Goal: Task Accomplishment & Management: Complete application form

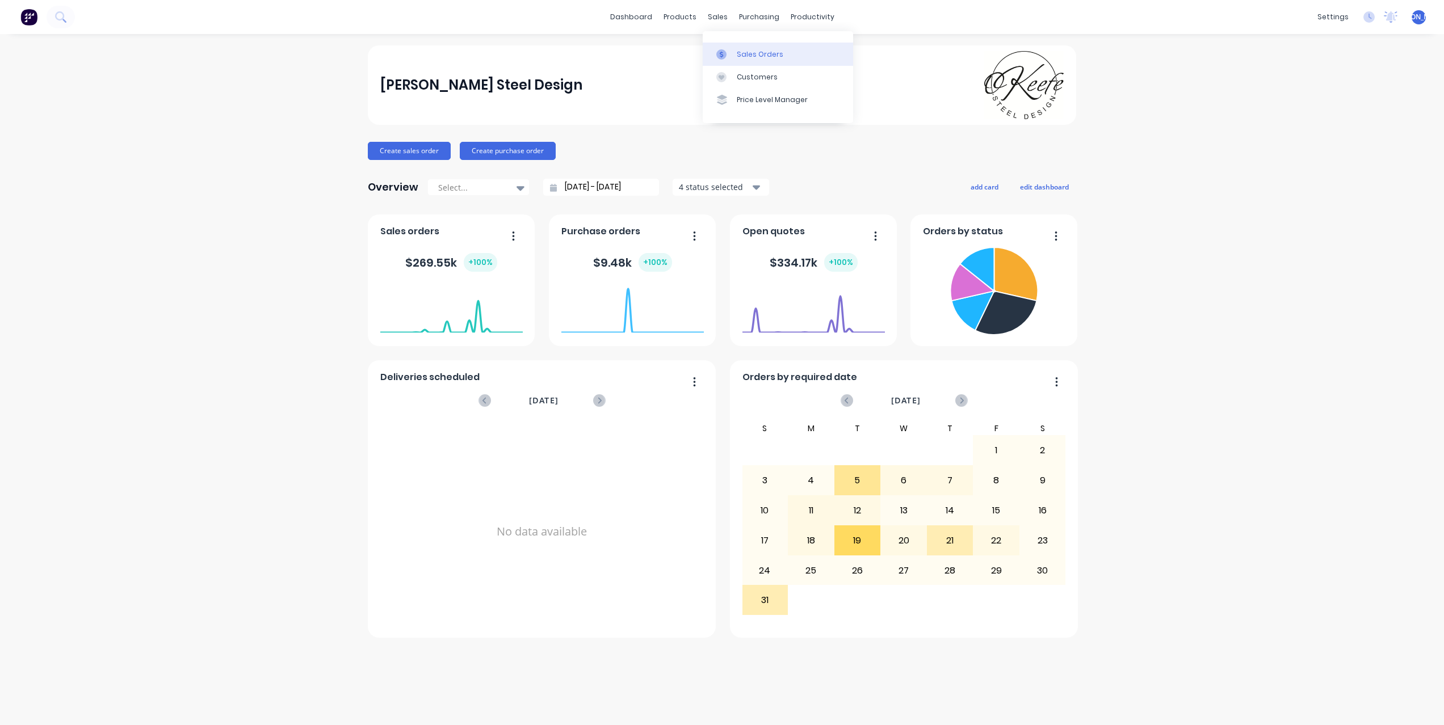
click at [761, 53] on div "Sales Orders" at bounding box center [760, 54] width 47 height 10
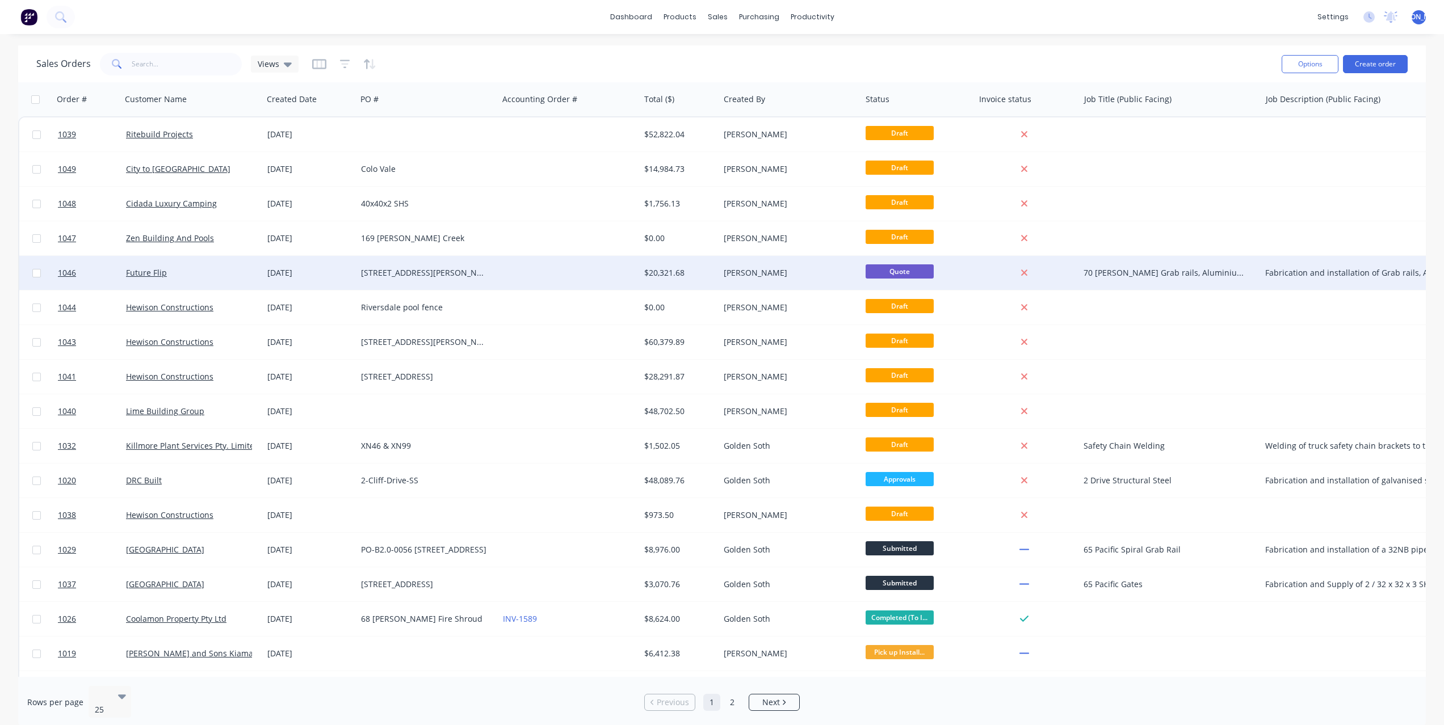
click at [389, 272] on div "[STREET_ADDRESS][PERSON_NAME]" at bounding box center [424, 272] width 126 height 11
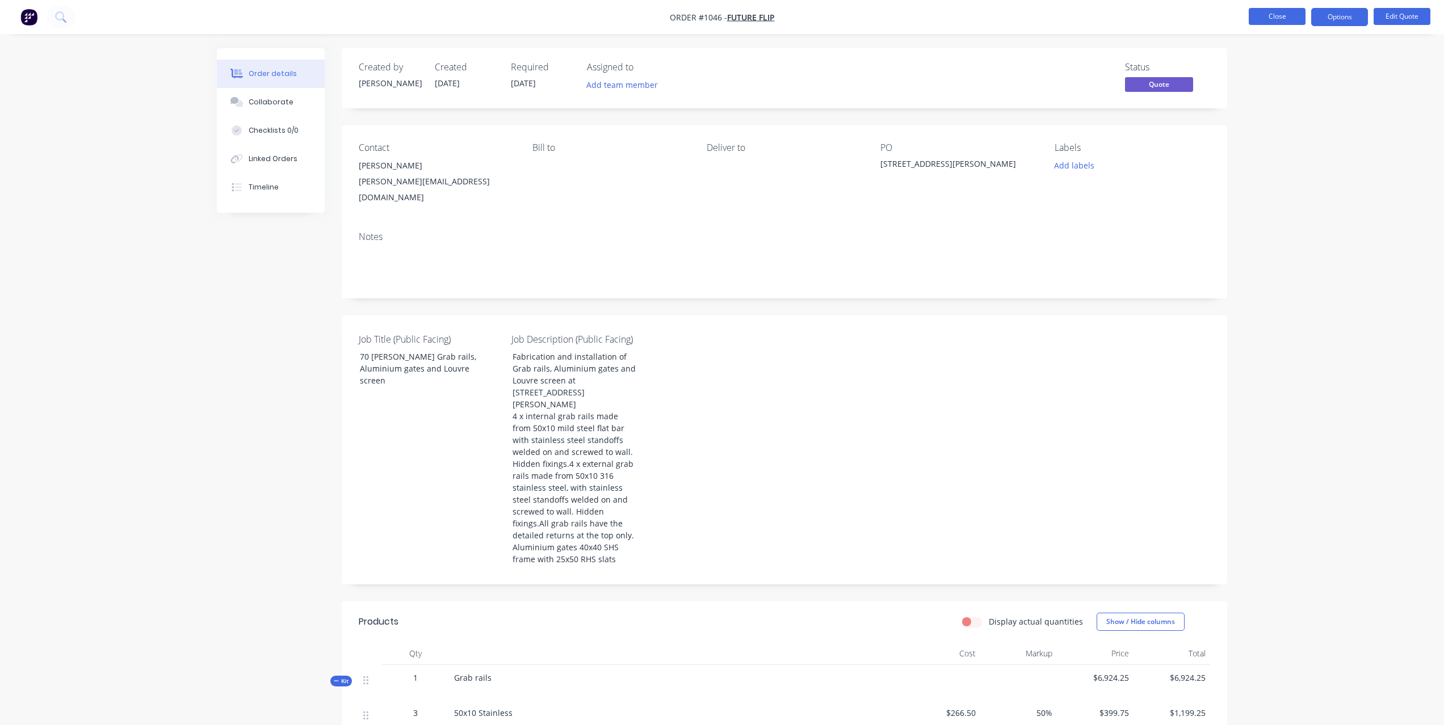
click at [1282, 18] on button "Close" at bounding box center [1277, 16] width 57 height 17
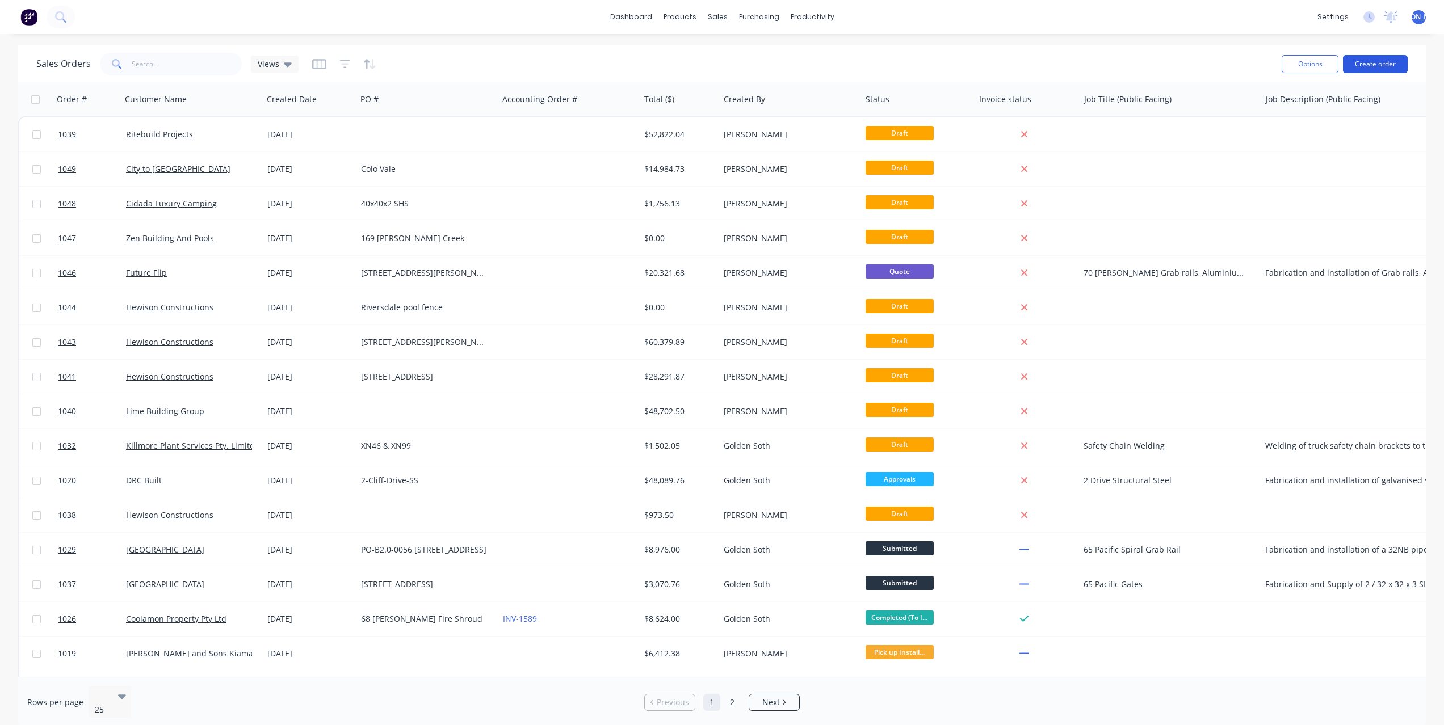
click at [1370, 64] on button "Create order" at bounding box center [1375, 64] width 65 height 18
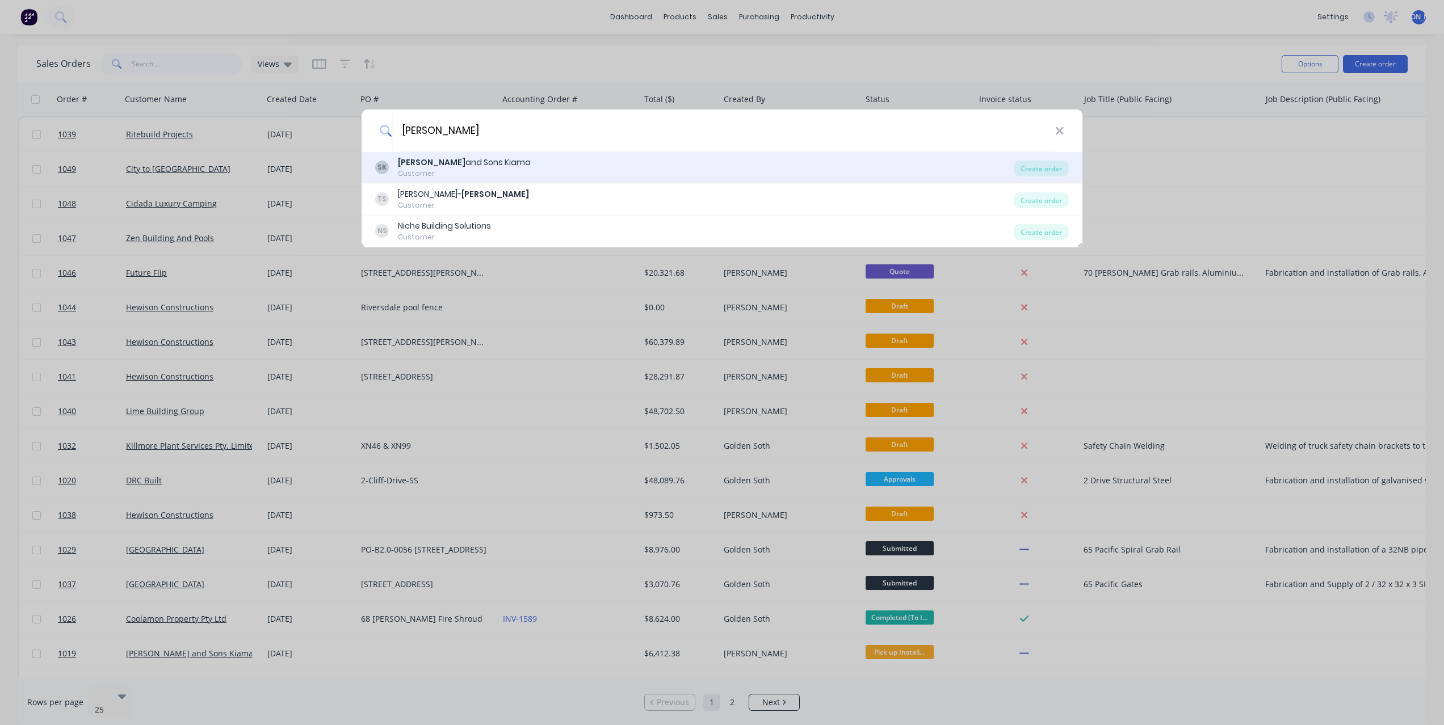
type input "[PERSON_NAME]"
click at [522, 163] on div "[PERSON_NAME] and Sons Kiama Customer" at bounding box center [694, 168] width 639 height 22
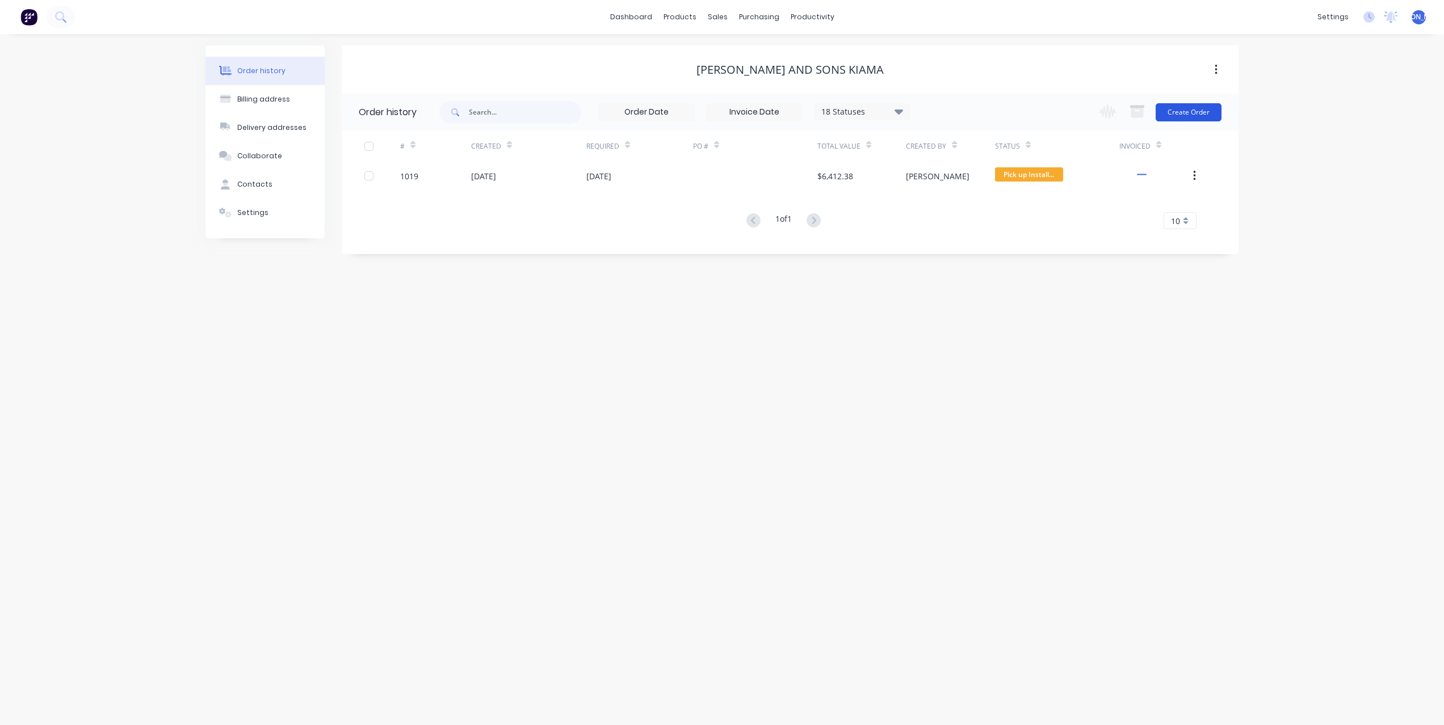
click at [1192, 115] on button "Create Order" at bounding box center [1189, 112] width 66 height 18
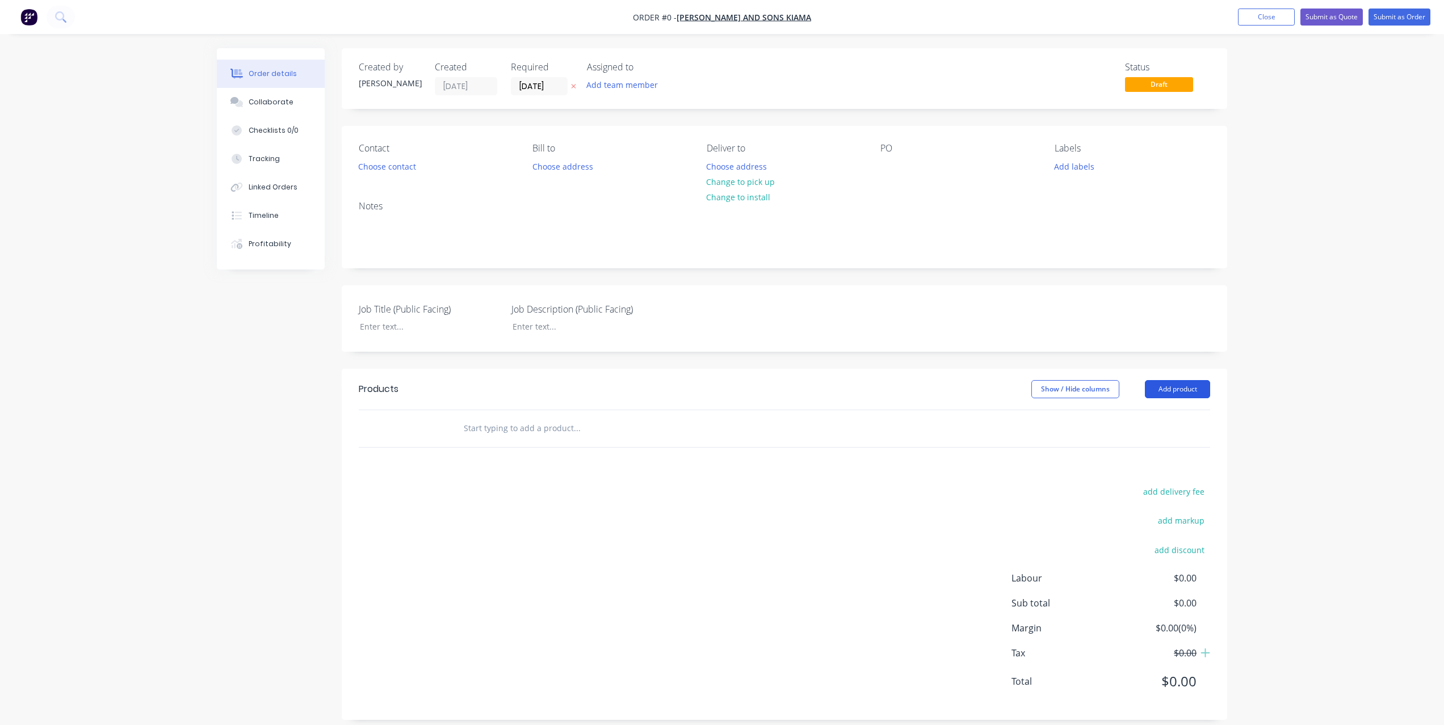
click at [1185, 395] on button "Add product" at bounding box center [1177, 389] width 65 height 18
click at [1165, 412] on div "Product catalogue" at bounding box center [1156, 418] width 87 height 16
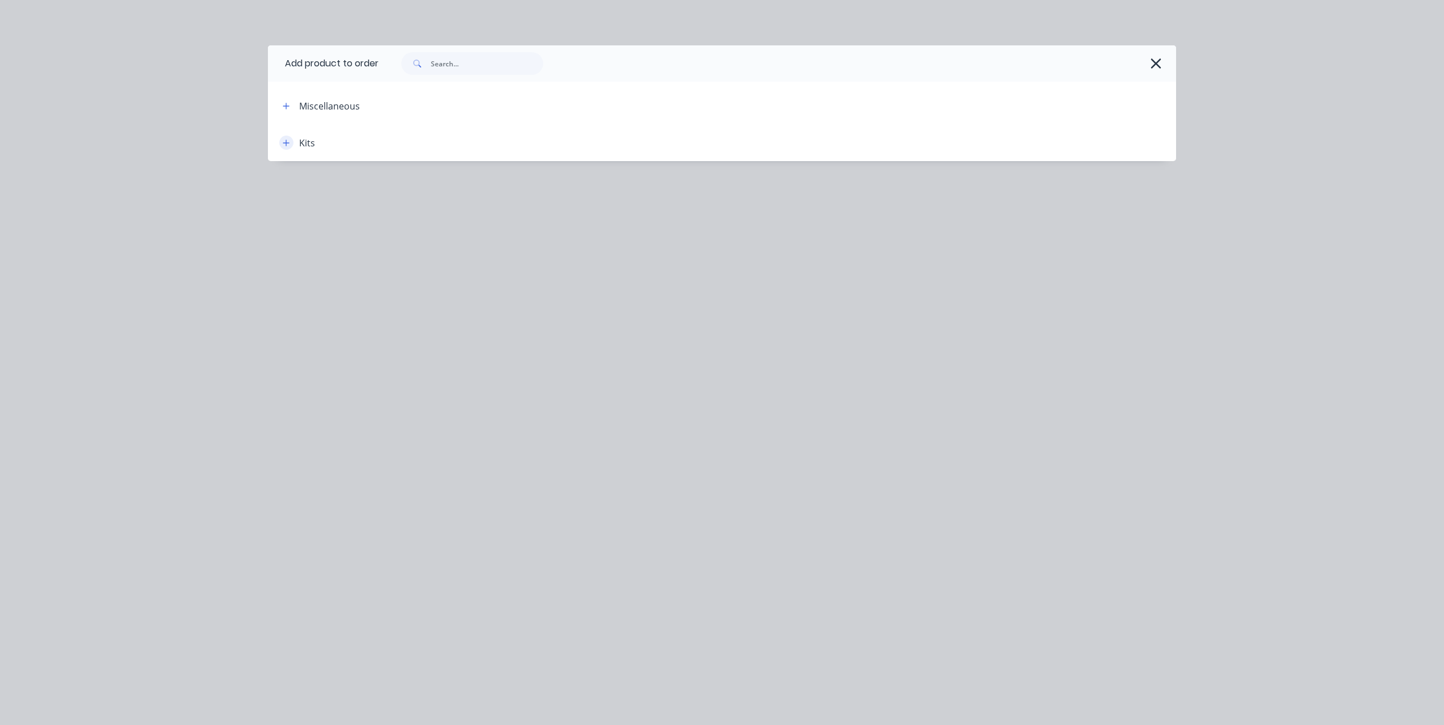
click at [289, 141] on icon "button" at bounding box center [286, 143] width 7 height 8
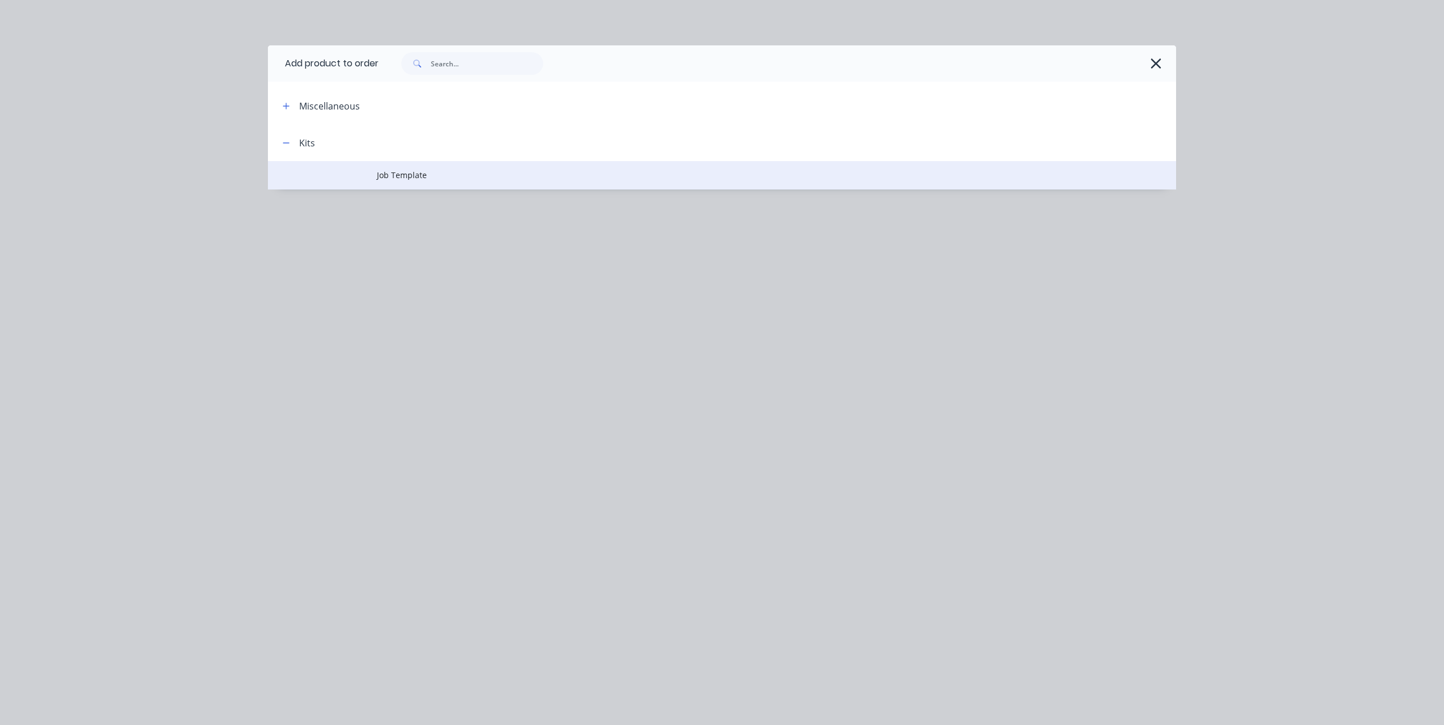
click at [389, 171] on span "Job Template" at bounding box center [696, 175] width 639 height 12
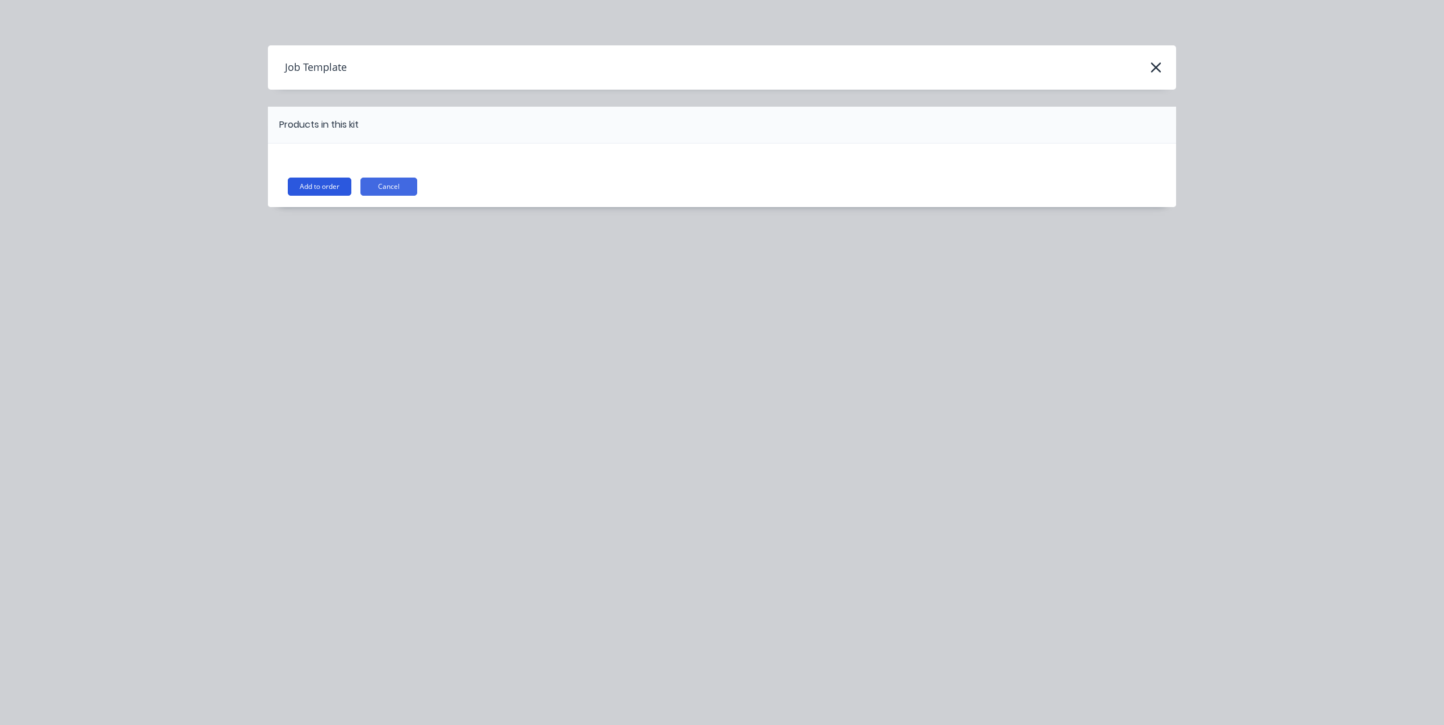
click at [322, 188] on button "Add to order" at bounding box center [320, 187] width 64 height 18
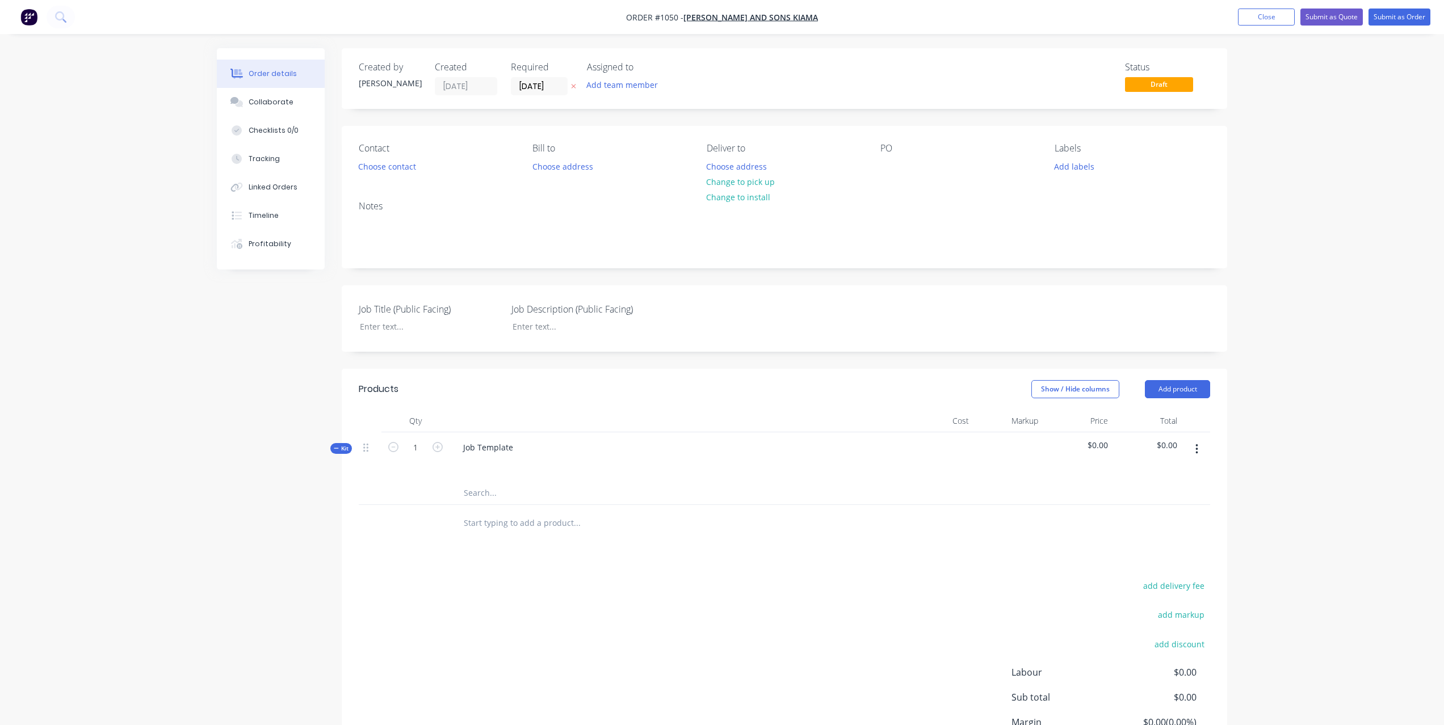
click at [485, 491] on input "text" at bounding box center [576, 493] width 227 height 23
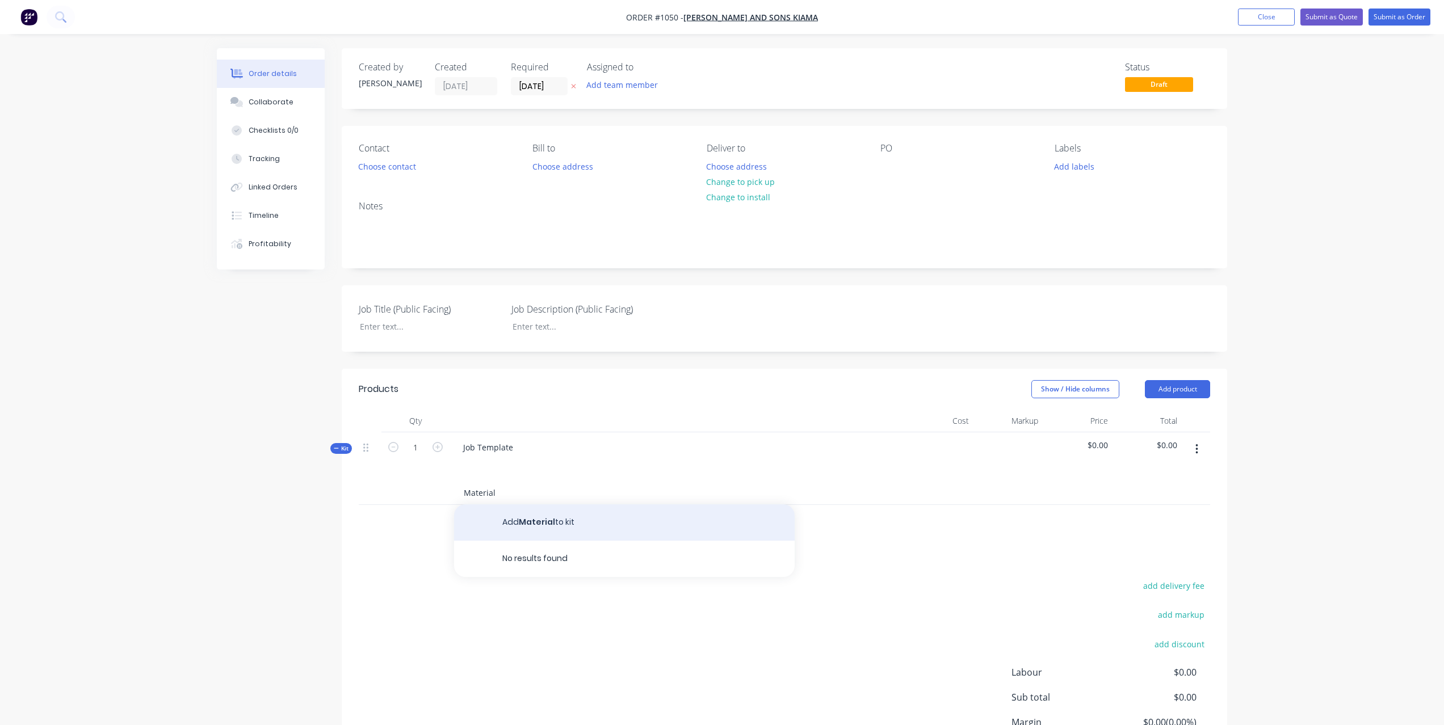
type input "Material"
click at [532, 514] on button "Add Material to kit" at bounding box center [624, 523] width 341 height 36
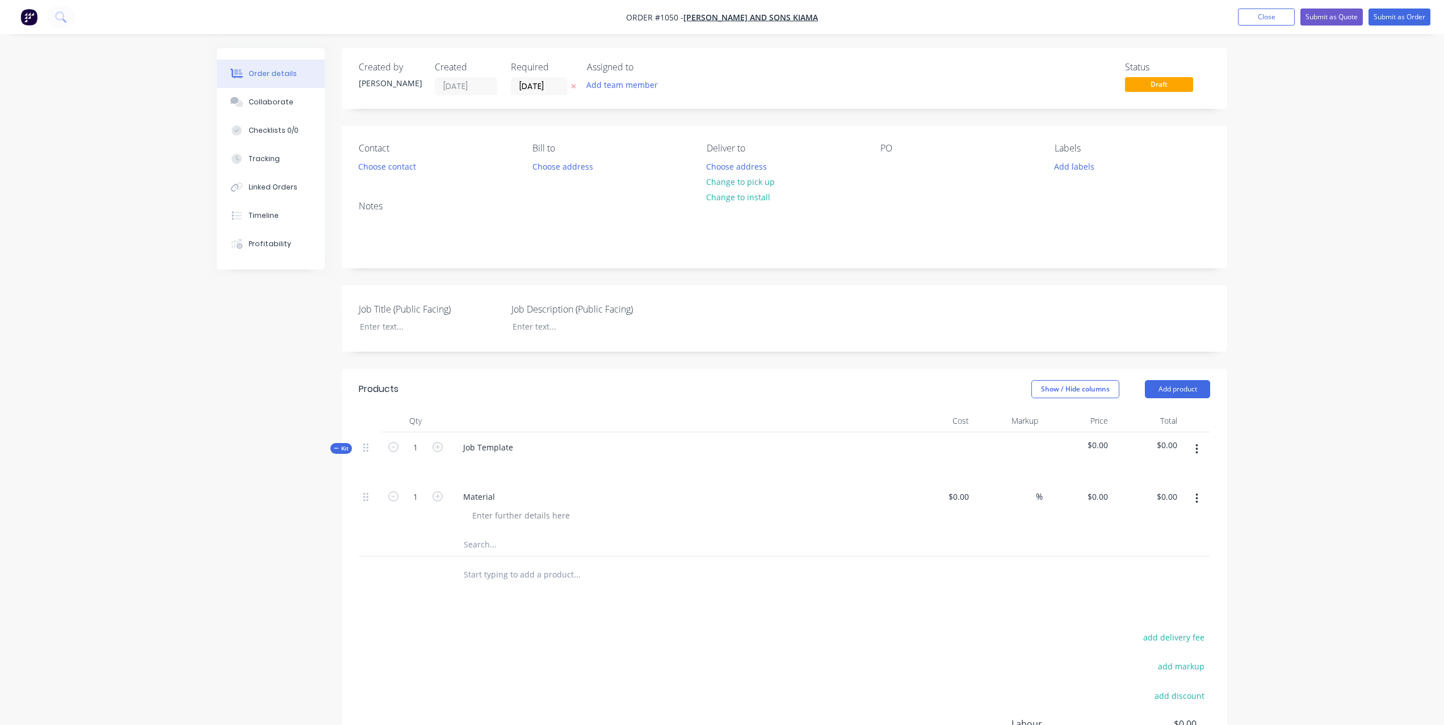
click at [490, 544] on input "text" at bounding box center [576, 545] width 227 height 23
type input "Galvanising"
click at [541, 579] on button "Add Galvanising to kit" at bounding box center [624, 574] width 341 height 36
click at [499, 588] on input "text" at bounding box center [576, 596] width 227 height 23
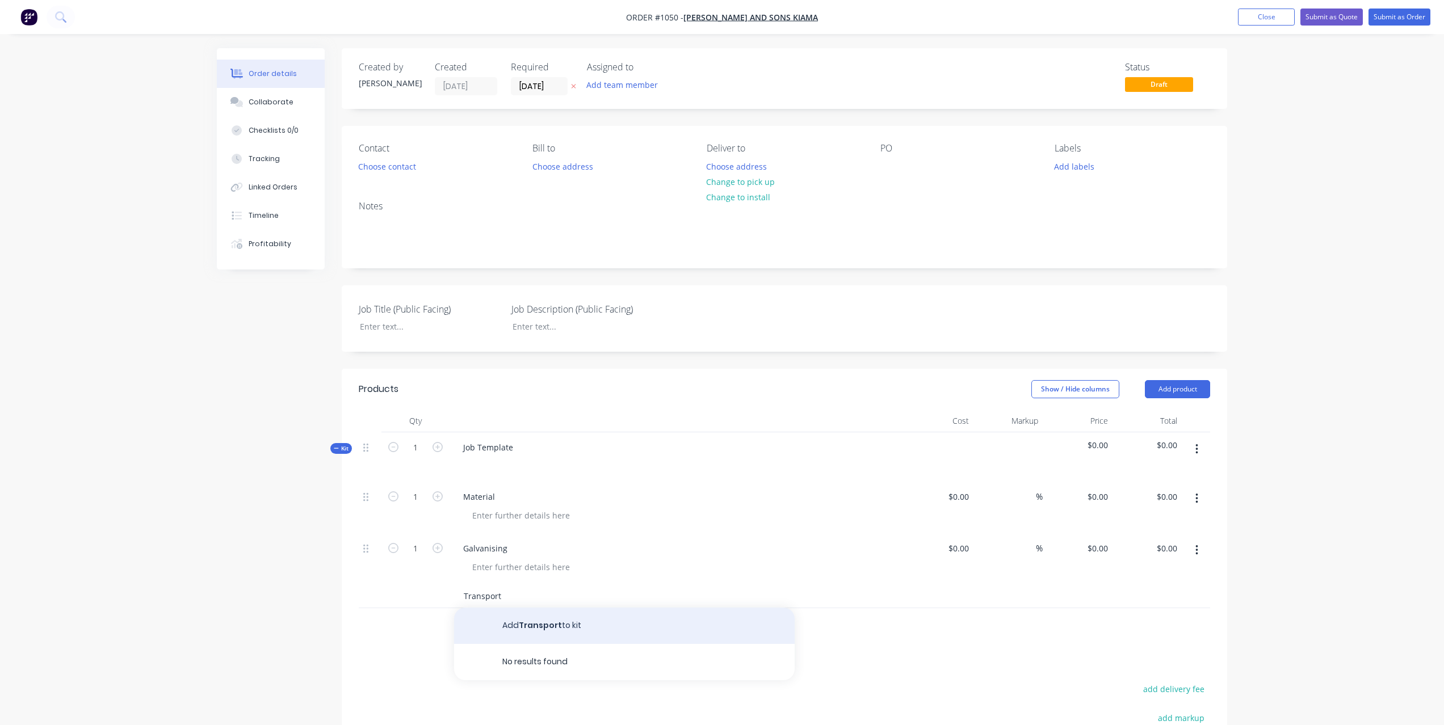
type input "Transport"
click at [553, 625] on button "Add Transport to kit" at bounding box center [624, 626] width 341 height 36
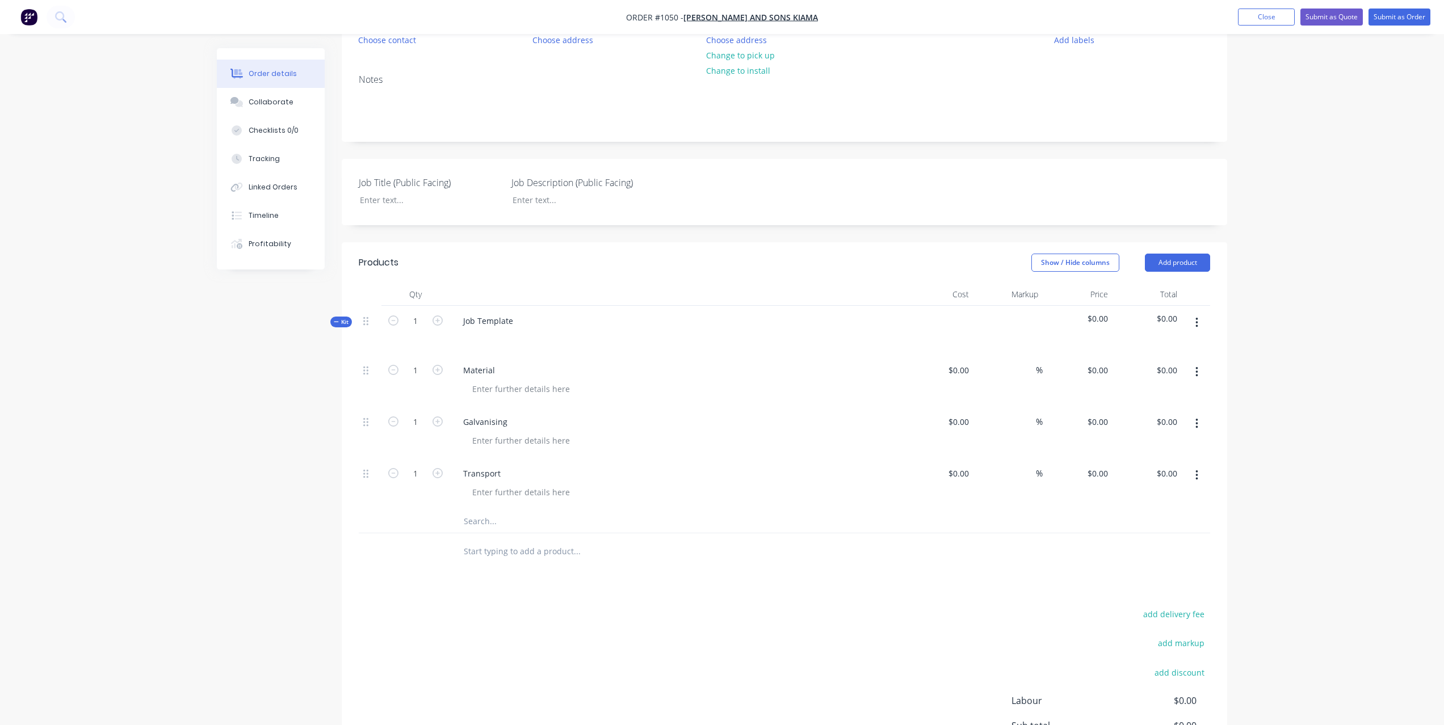
scroll to position [135, 0]
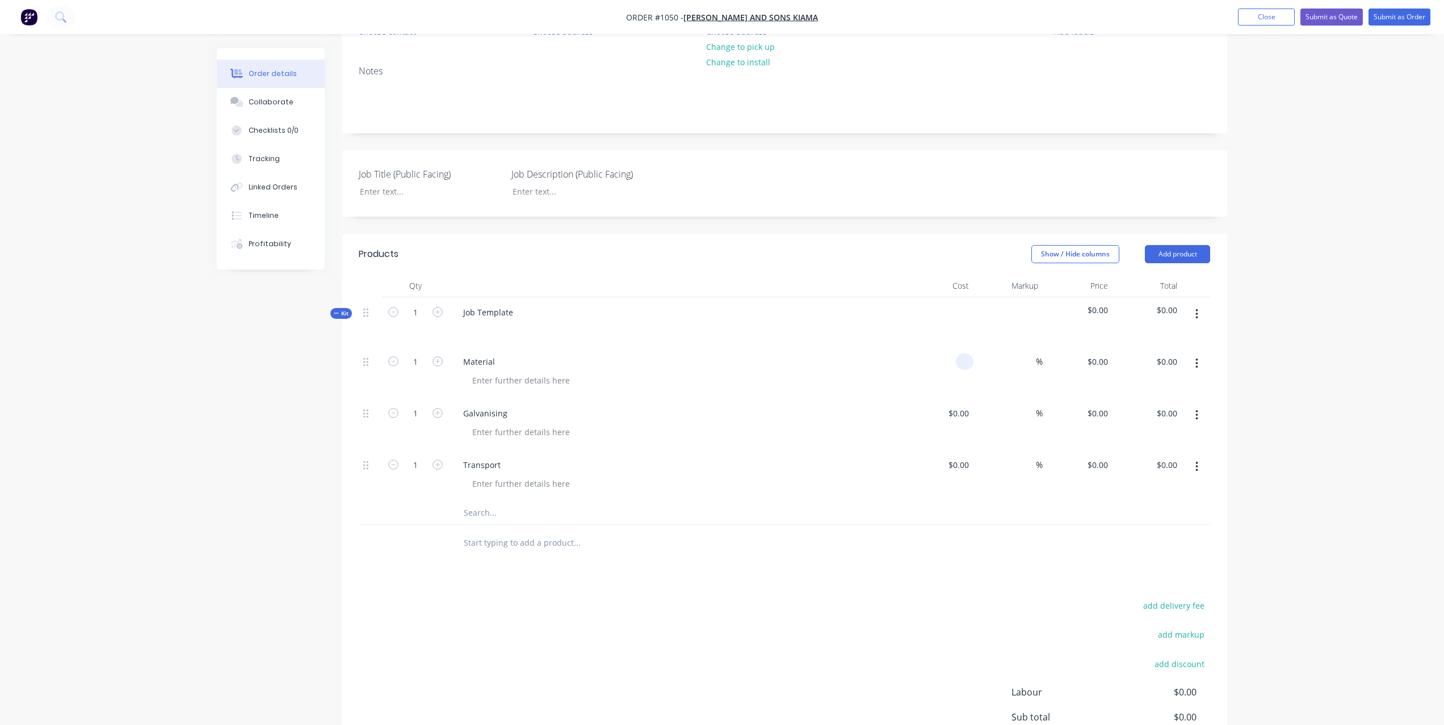
click at [959, 366] on div at bounding box center [965, 362] width 18 height 16
paste input "1799.6"
type input "$1,799.60"
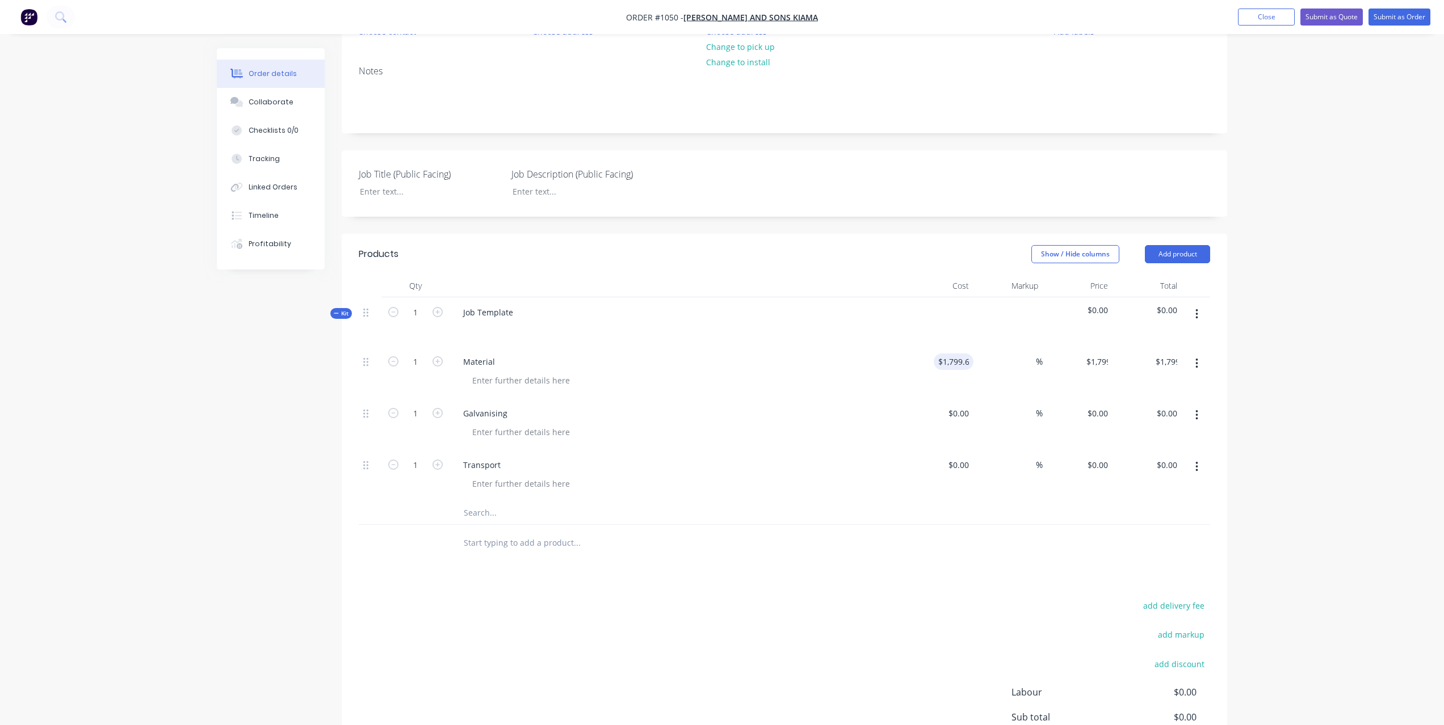
click at [1271, 370] on div "Order details Collaborate Checklists 0/0 Tracking Linked Orders Timeline Profit…" at bounding box center [722, 358] width 1444 height 987
click at [1025, 363] on input at bounding box center [1029, 362] width 13 height 16
type input "25"
type input "$2,249.50"
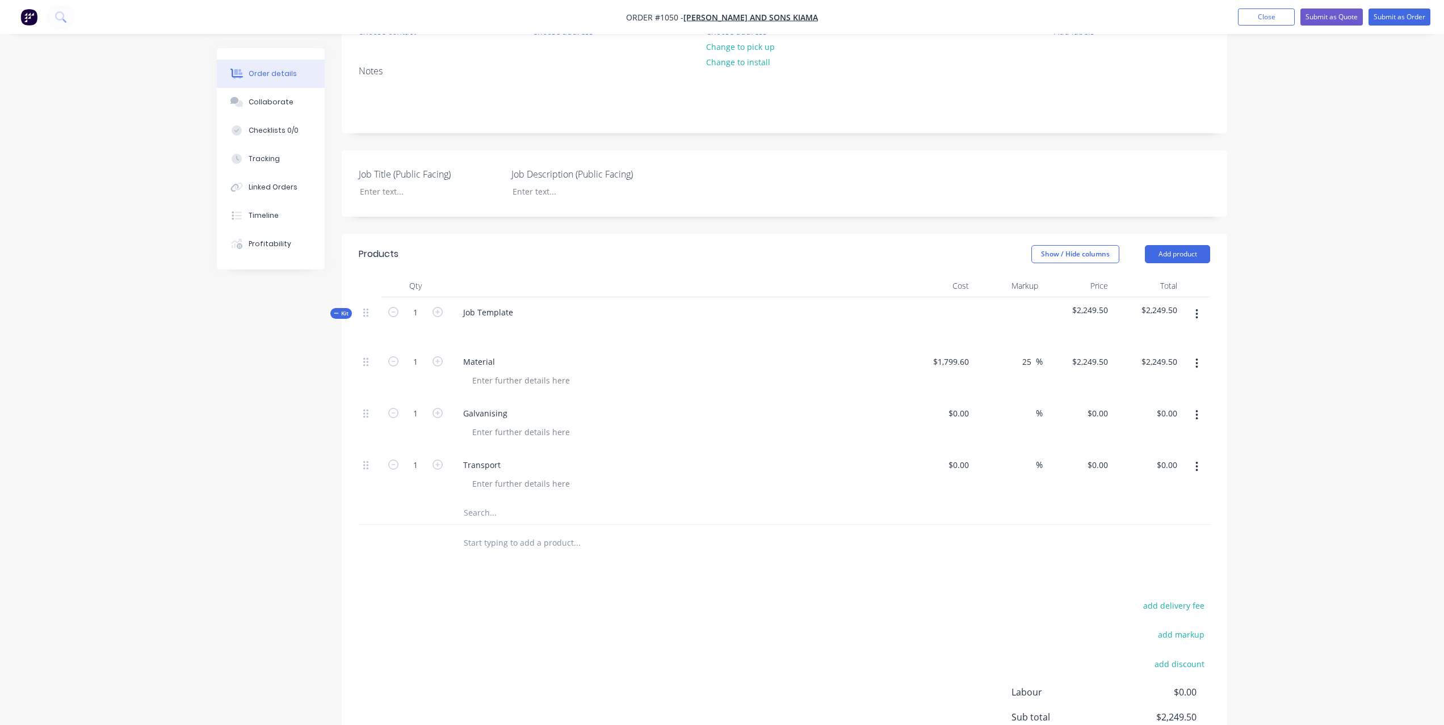
scroll to position [133, 0]
click at [1270, 322] on div "Order details Collaborate Checklists 0/0 Tracking Linked Orders Timeline Profit…" at bounding box center [722, 361] width 1444 height 987
click at [959, 419] on div at bounding box center [965, 415] width 18 height 16
type input "$1,689.66"
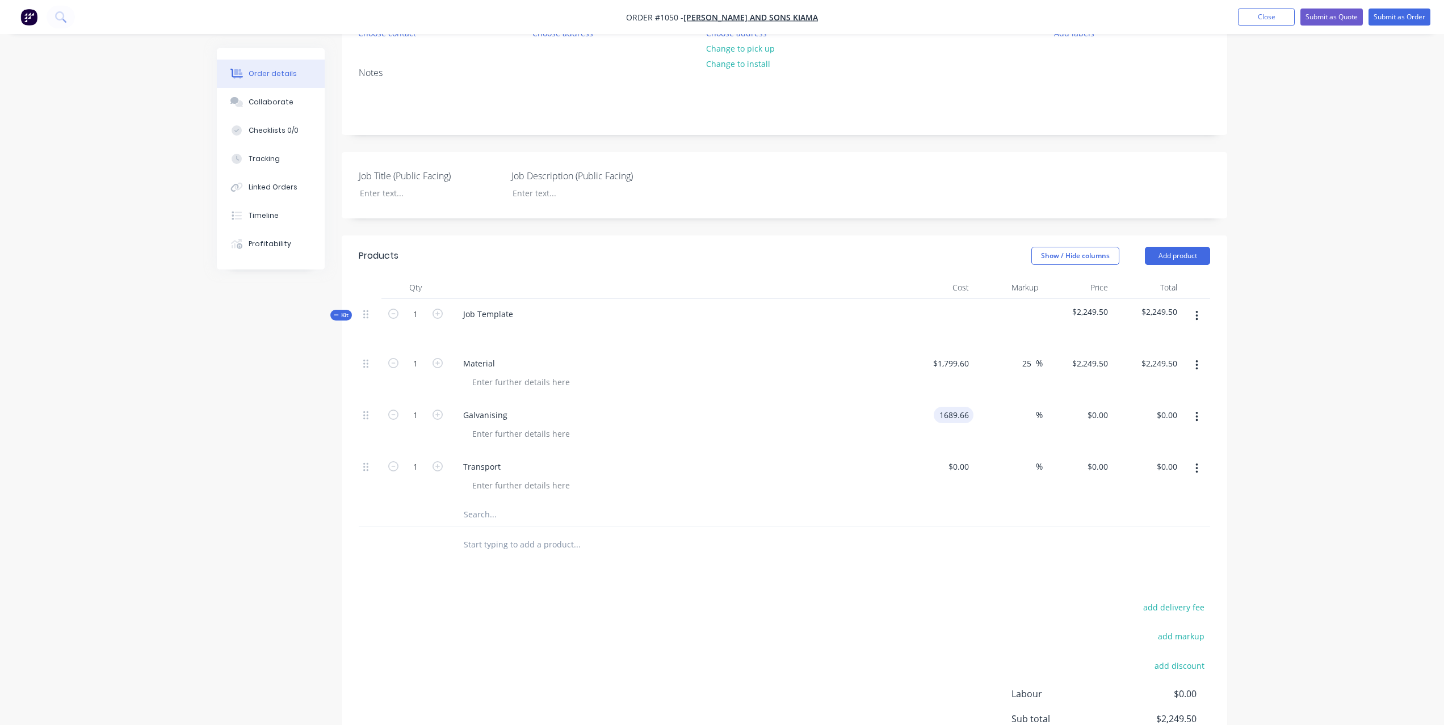
type input "$1,689.66"
click at [985, 564] on div "Products Show / Hide columns Add product Qty Cost Markup Price Total Kit 1 Job …" at bounding box center [784, 536] width 885 height 601
click at [1025, 419] on input at bounding box center [1029, 415] width 13 height 16
type input "25"
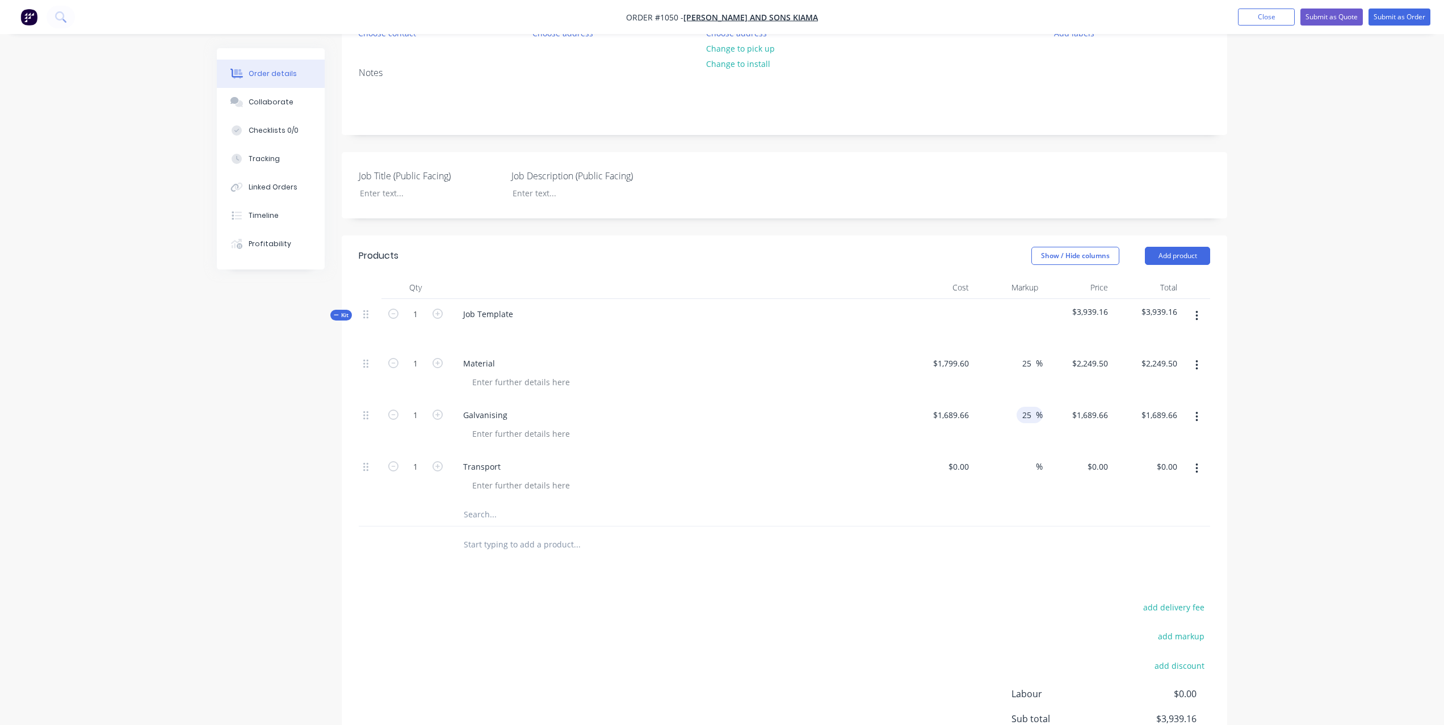
type input "$2,112.075"
type input "$2,112.08"
click at [1252, 377] on div "Order details Collaborate Checklists 0/0 Tracking Linked Orders Timeline Profit…" at bounding box center [722, 360] width 1444 height 987
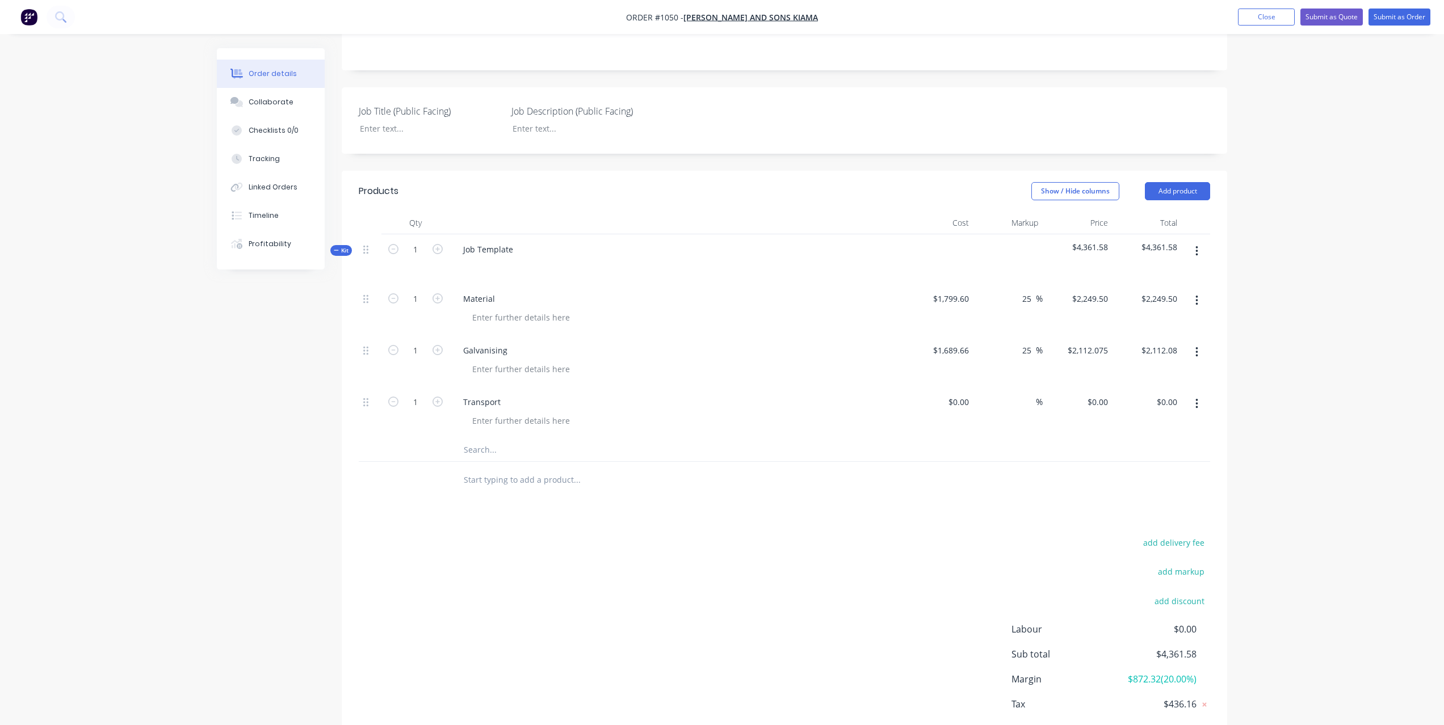
scroll to position [202, 0]
click at [959, 406] on div "$0.00" at bounding box center [939, 410] width 70 height 52
type input "$140.00"
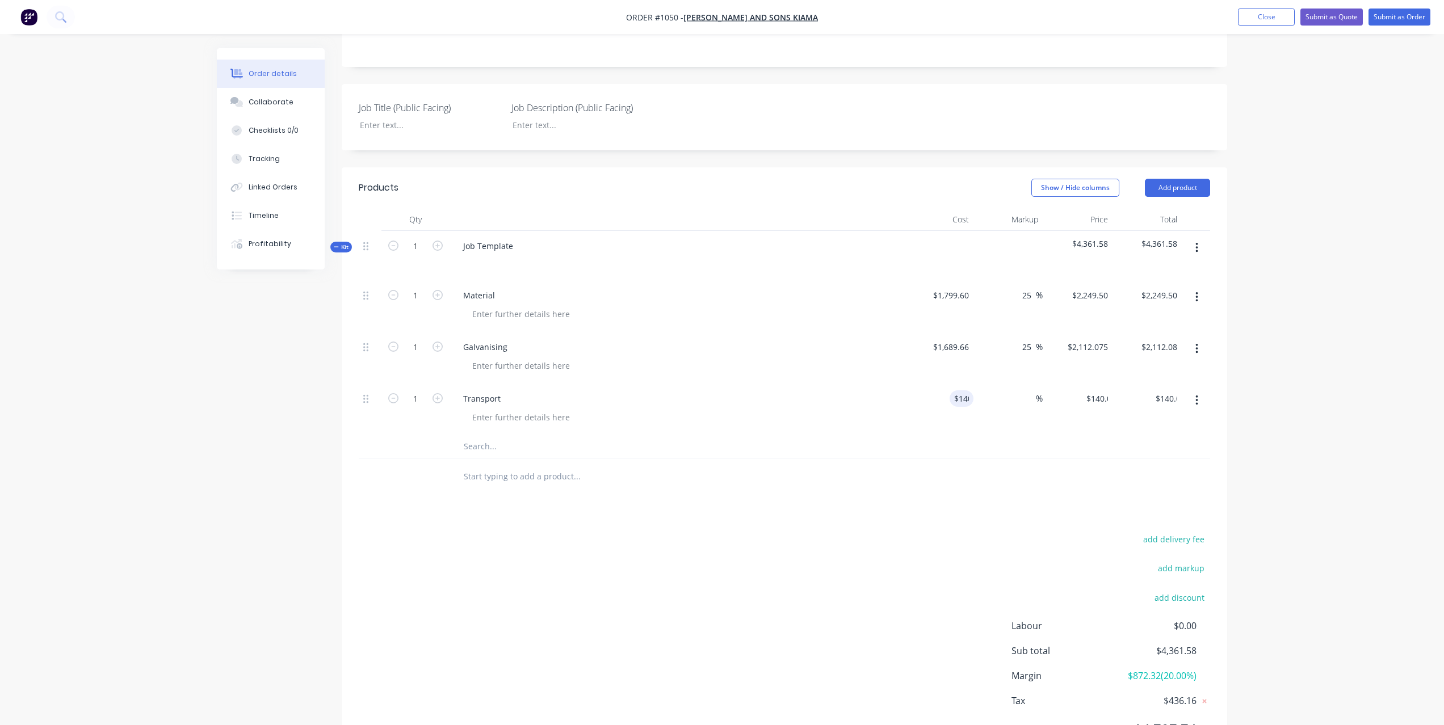
drag, startPoint x: 942, startPoint y: 497, endPoint x: 995, endPoint y: 431, distance: 84.3
click at [943, 495] on div "Products Show / Hide columns Add product Qty Cost Markup Price Total Kit 1 Job …" at bounding box center [784, 467] width 885 height 601
click at [1025, 400] on input at bounding box center [1029, 399] width 13 height 16
type input "25"
type input "$175.00"
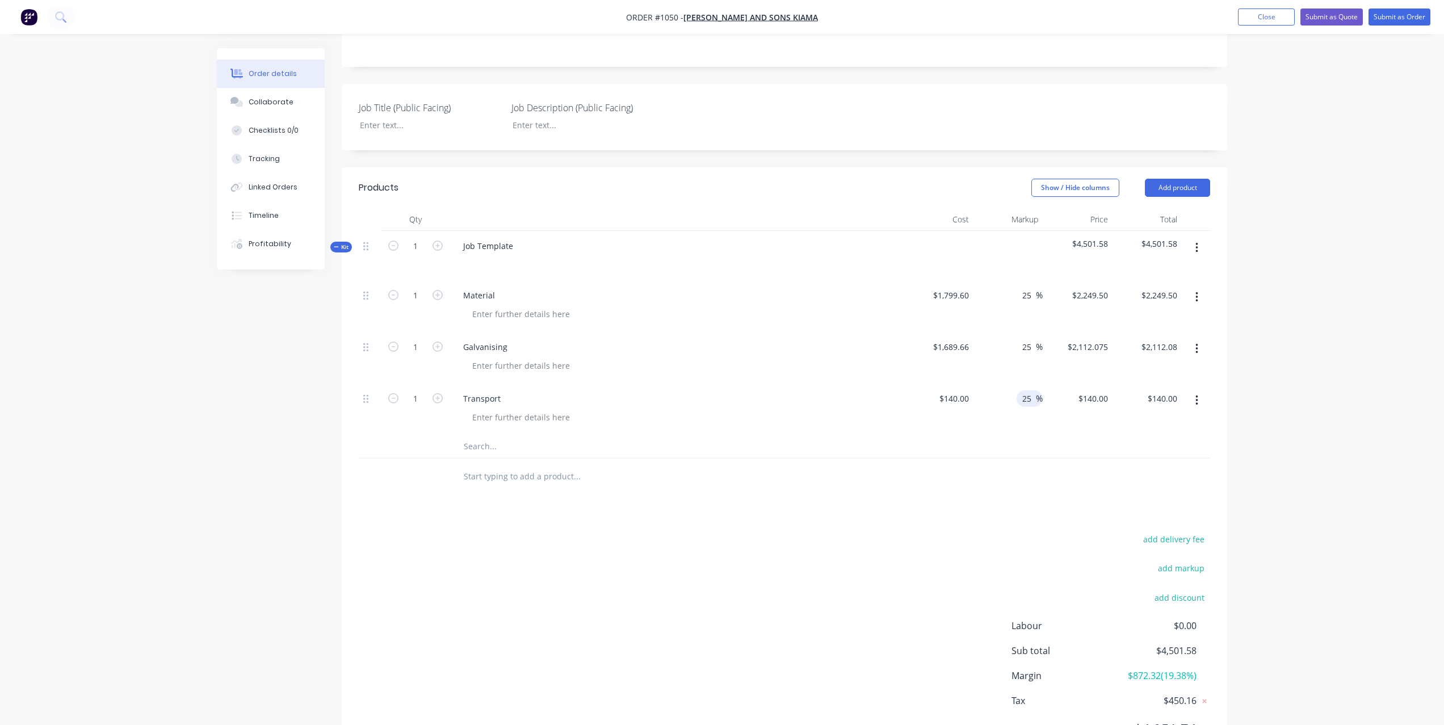
type input "$175.00"
click at [1006, 492] on div at bounding box center [784, 477] width 851 height 37
click at [438, 401] on icon "button" at bounding box center [438, 398] width 10 height 10
type input "2"
type input "$350.00"
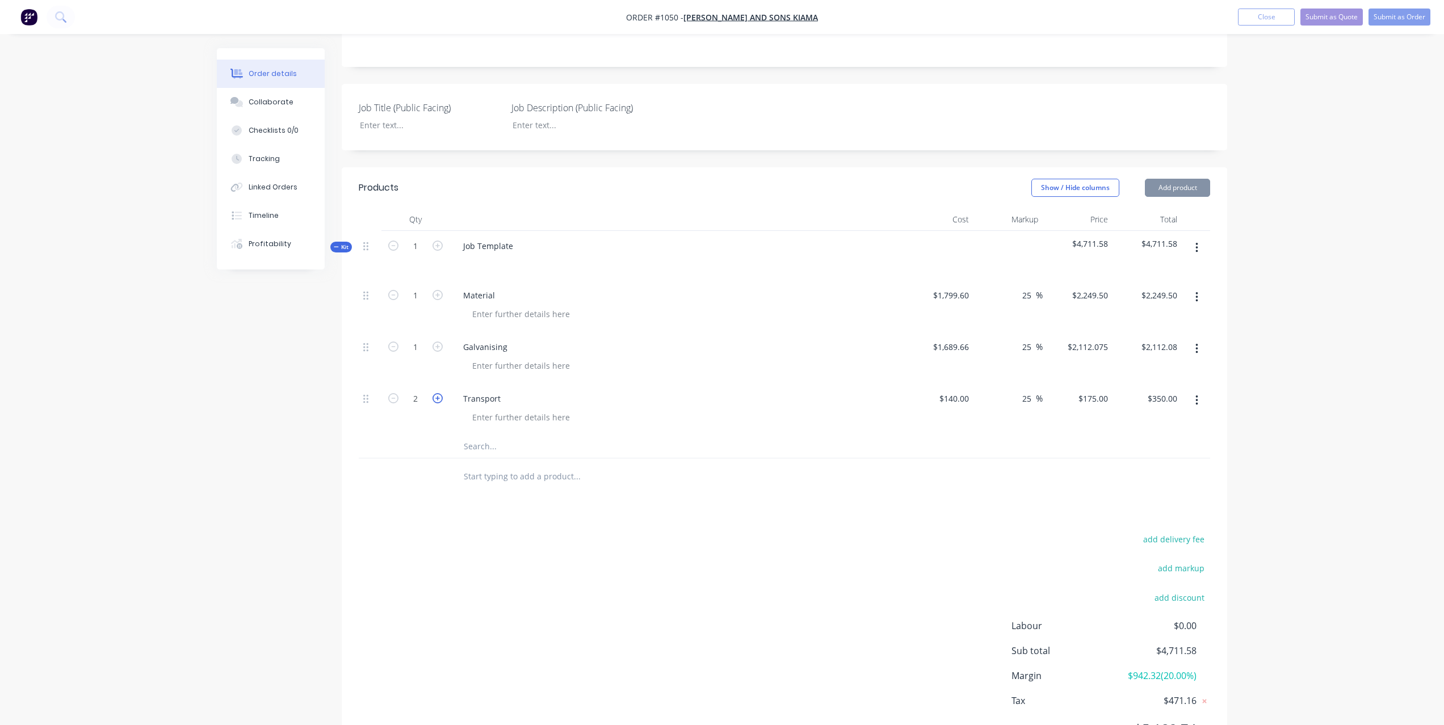
click at [438, 401] on icon "button" at bounding box center [438, 398] width 10 height 10
type input "3"
type input "$525.00"
click at [392, 401] on icon "button" at bounding box center [393, 398] width 10 height 10
type input "2"
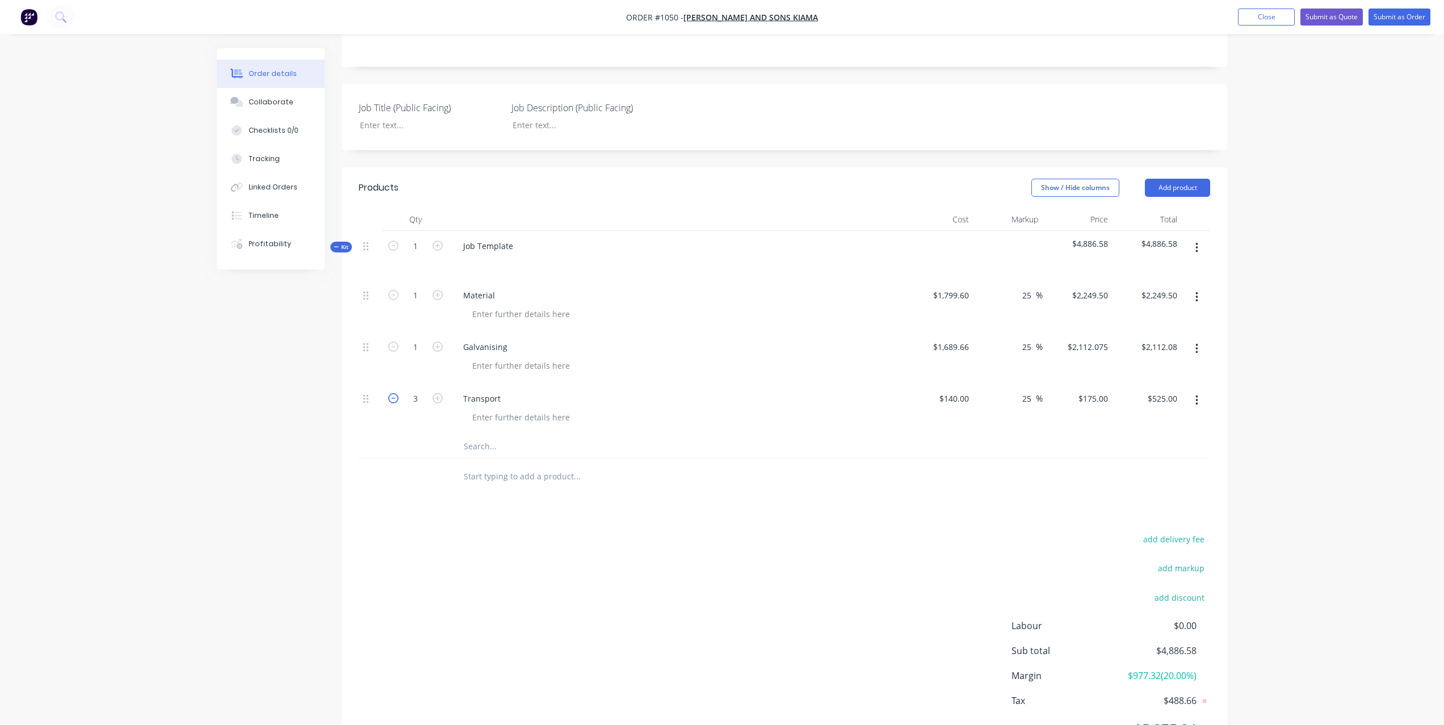
type input "$350.00"
click at [439, 399] on icon "button" at bounding box center [438, 398] width 10 height 10
type input "3"
type input "$525.00"
click at [439, 399] on icon "button" at bounding box center [438, 398] width 10 height 10
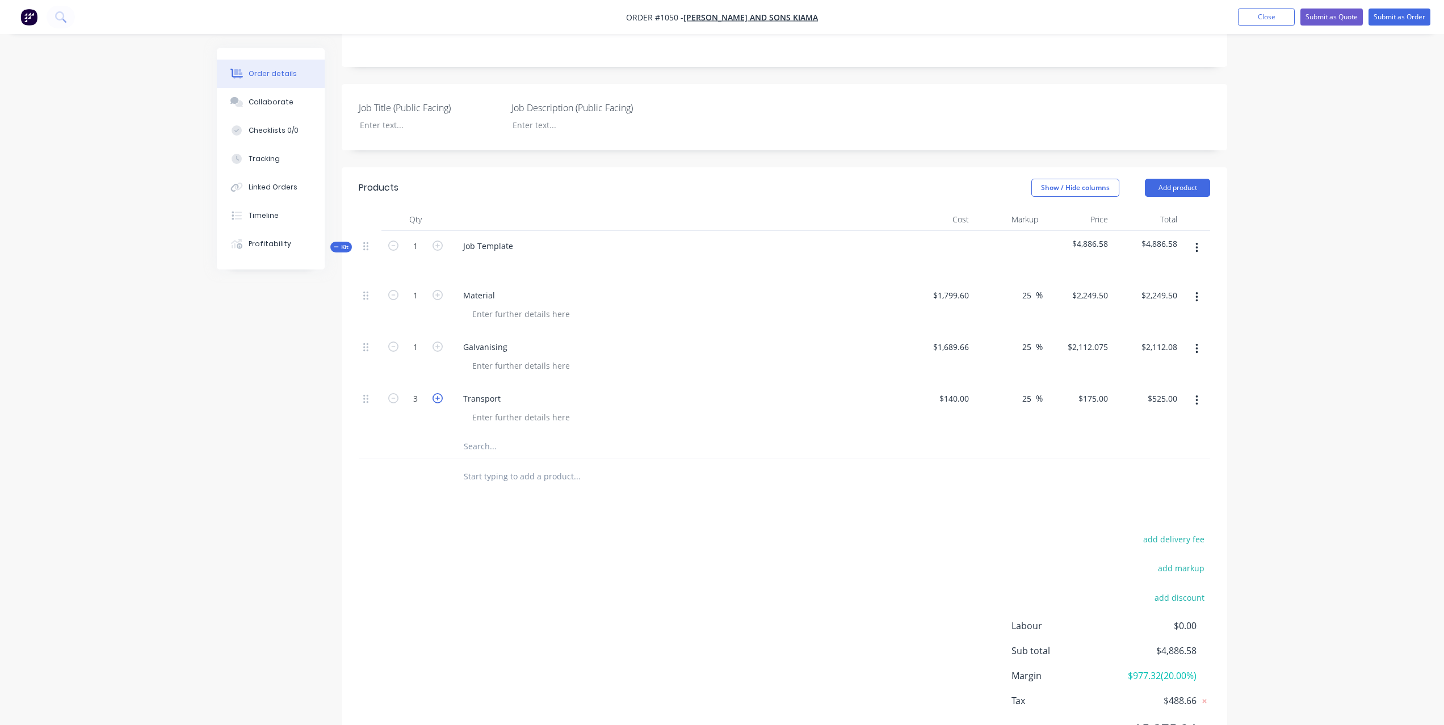
type input "4"
type input "$700.00"
click at [439, 399] on icon "button" at bounding box center [438, 398] width 10 height 10
type input "5"
type input "$875.00"
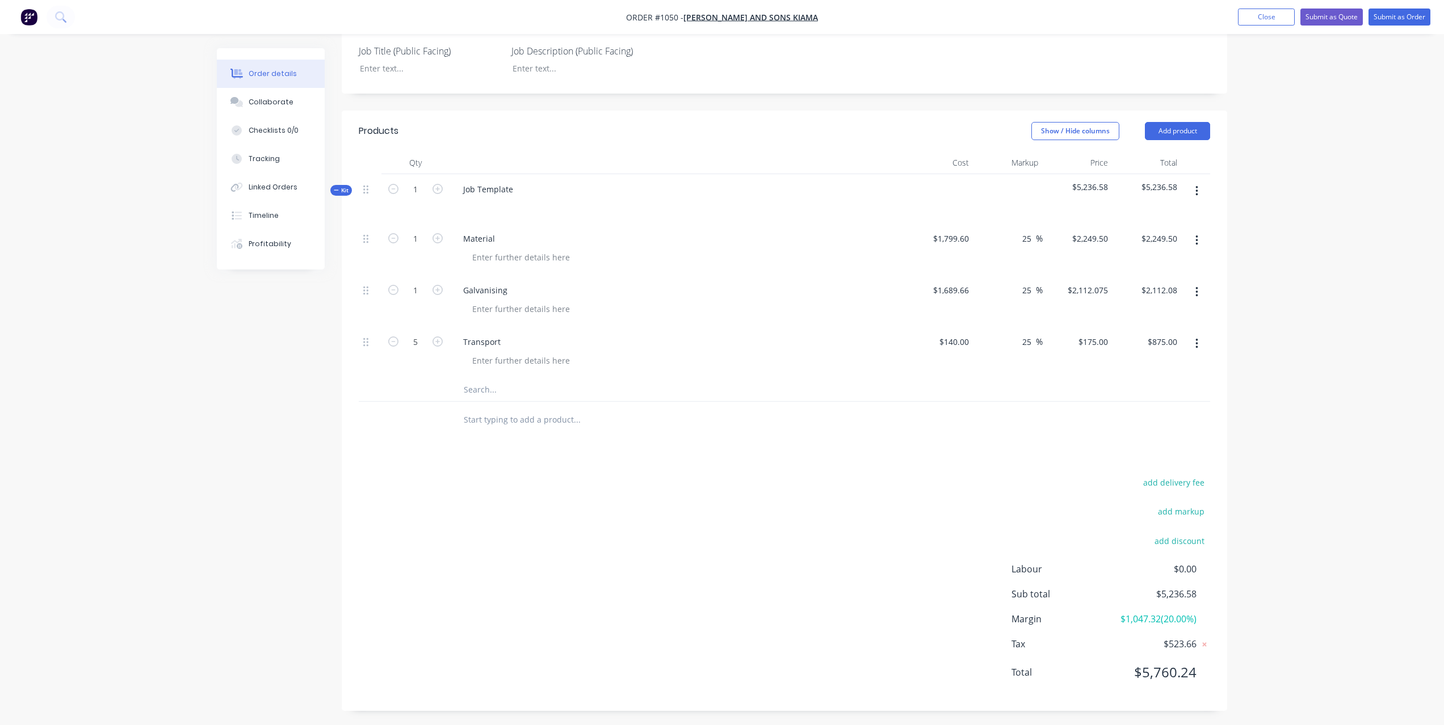
scroll to position [261, 0]
click at [1199, 186] on button "button" at bounding box center [1197, 188] width 27 height 20
click at [1185, 129] on button "Add product" at bounding box center [1177, 128] width 65 height 18
click at [1156, 272] on div "Labour" at bounding box center [1156, 270] width 87 height 16
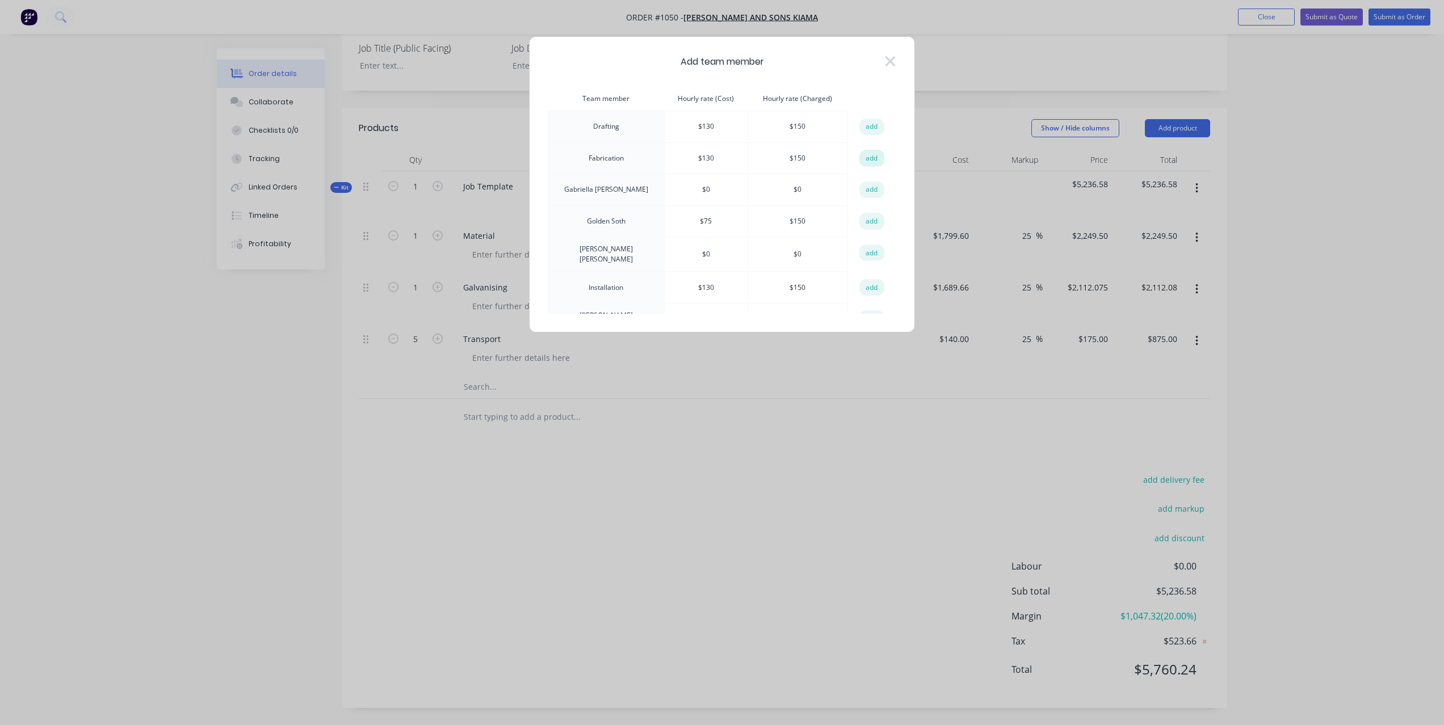
click at [870, 156] on button "add" at bounding box center [871, 158] width 25 height 17
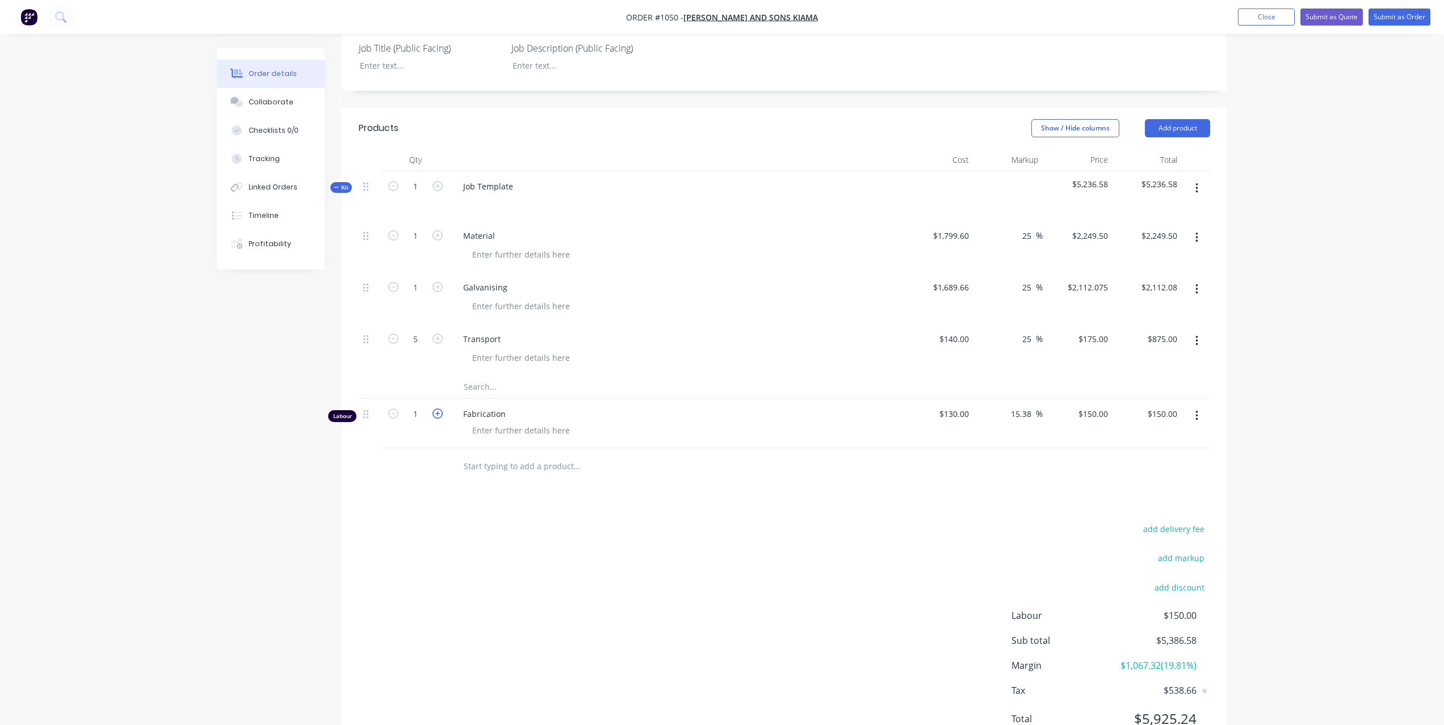
click at [439, 415] on icon "button" at bounding box center [438, 414] width 10 height 10
type input "2"
type input "$300.00"
click at [439, 415] on icon "button" at bounding box center [438, 414] width 10 height 10
type input "3"
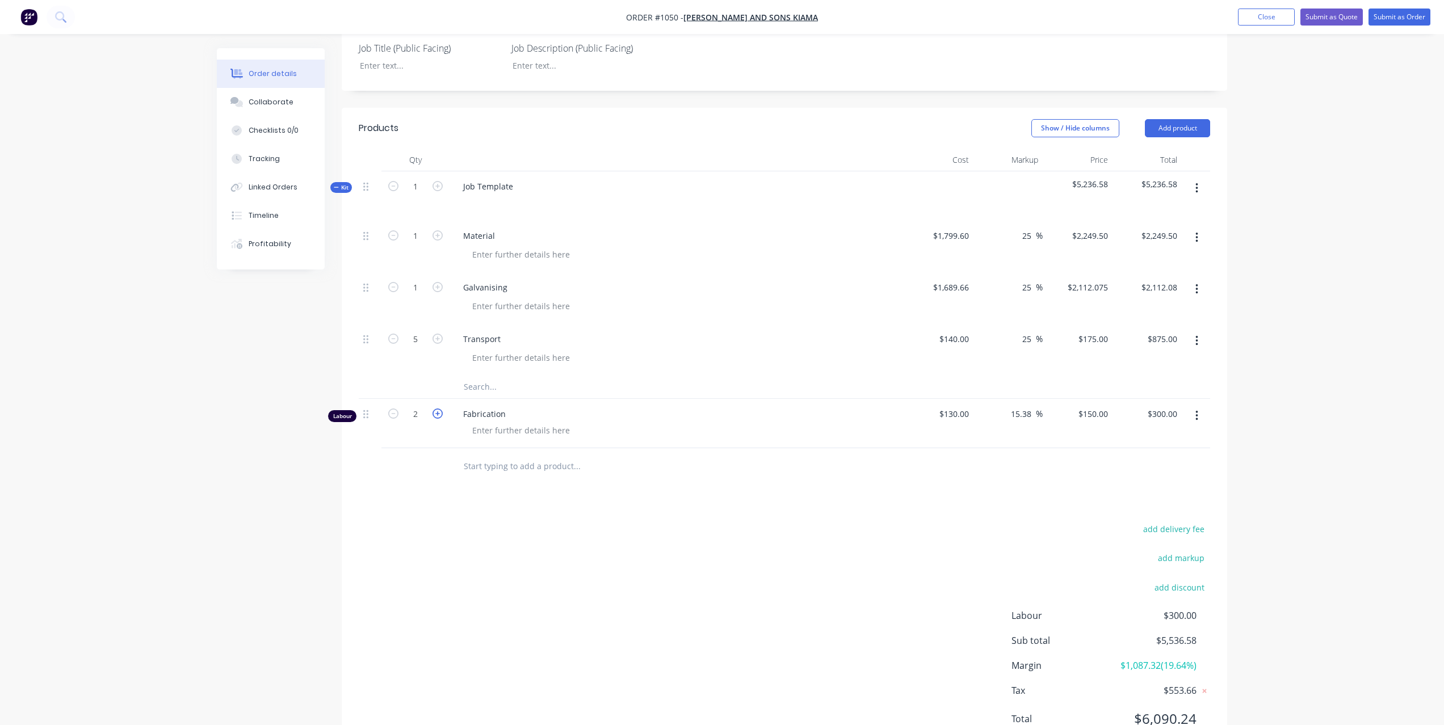
type input "$450.00"
click at [439, 415] on icon "button" at bounding box center [438, 414] width 10 height 10
type input "4"
type input "$600.00"
click at [551, 542] on div "add delivery fee add markup add discount Labour $600.00 Sub total $5,836.58 Mar…" at bounding box center [784, 631] width 851 height 219
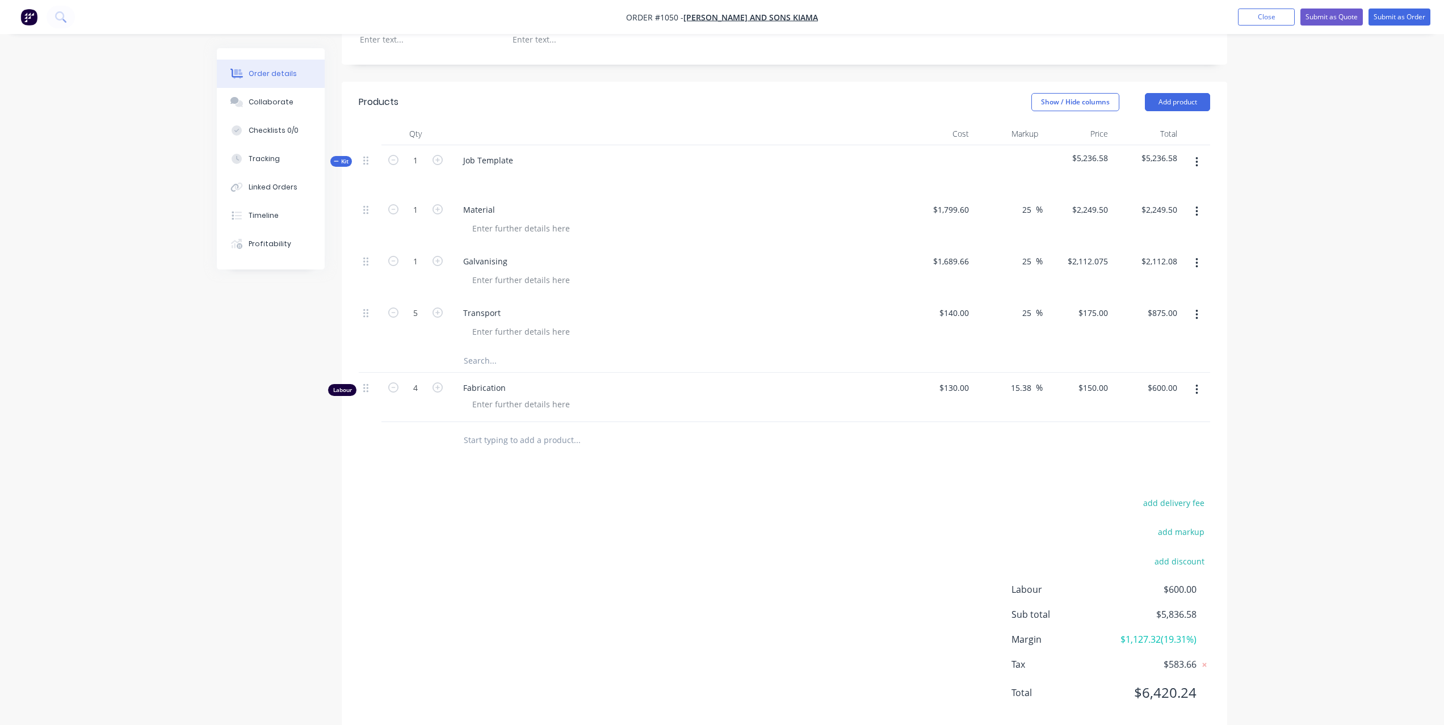
scroll to position [310, 0]
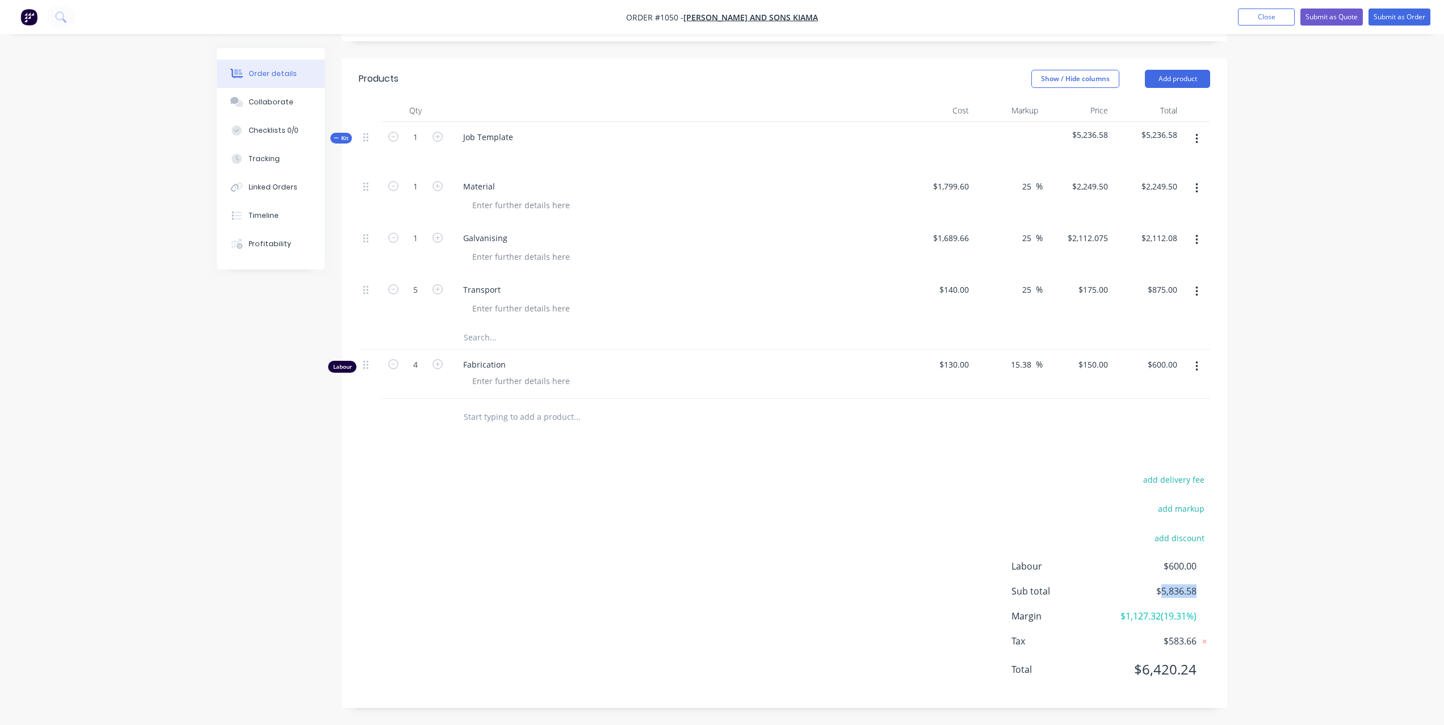
drag, startPoint x: 1194, startPoint y: 591, endPoint x: 1162, endPoint y: 591, distance: 31.8
click at [1162, 591] on span "$5,836.58" at bounding box center [1155, 592] width 84 height 14
copy span "5,836.58"
